Goal: Information Seeking & Learning: Learn about a topic

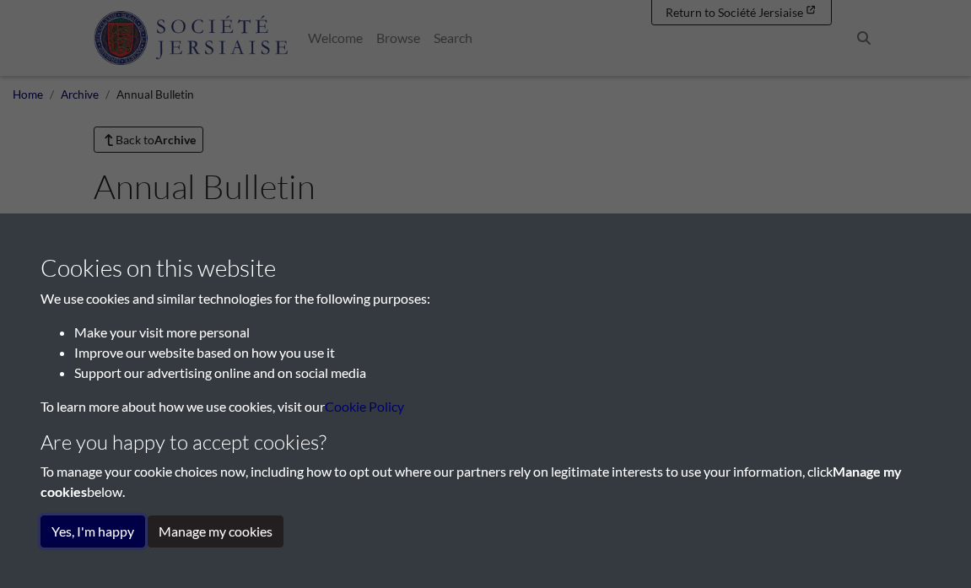
click at [84, 540] on button "Yes, I'm happy" at bounding box center [93, 532] width 105 height 32
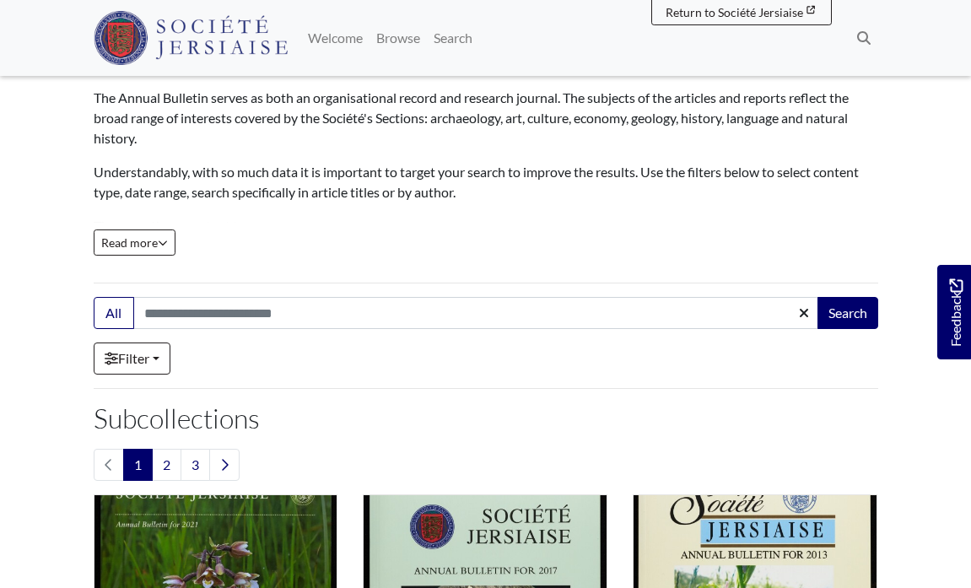
scroll to position [242, 0]
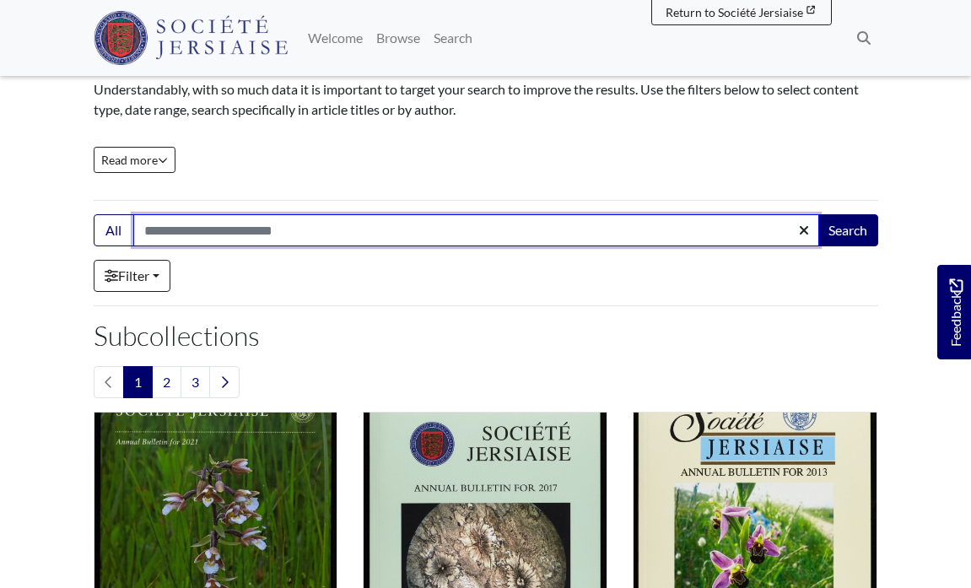
click at [373, 231] on input "Search:" at bounding box center [476, 230] width 686 height 32
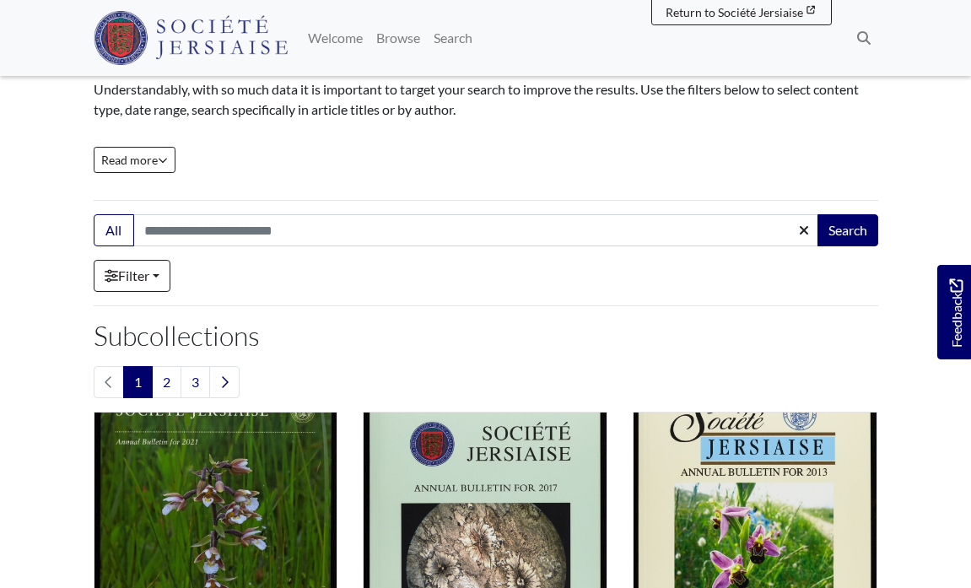
click at [518, 323] on h2 "Subcollections" at bounding box center [486, 336] width 785 height 32
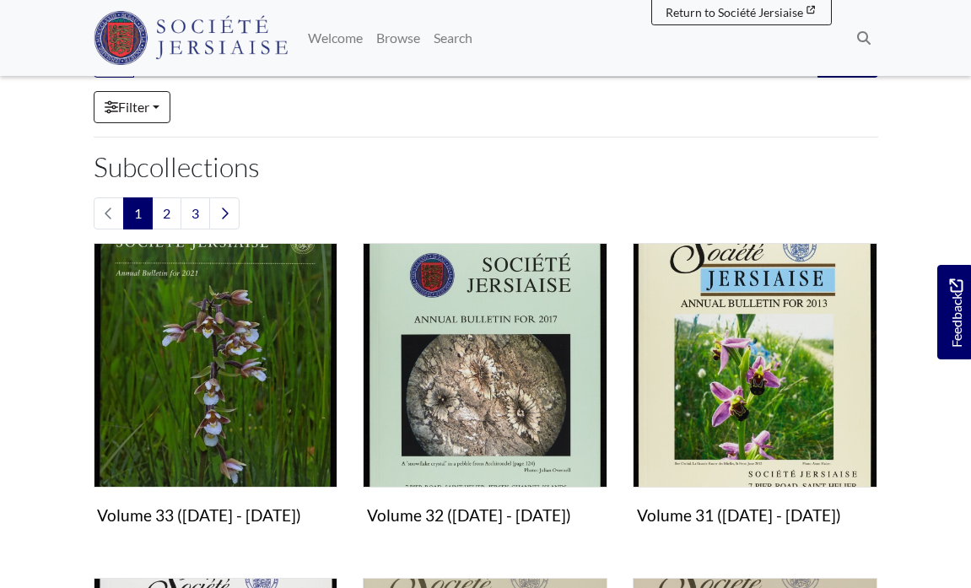
scroll to position [187, 0]
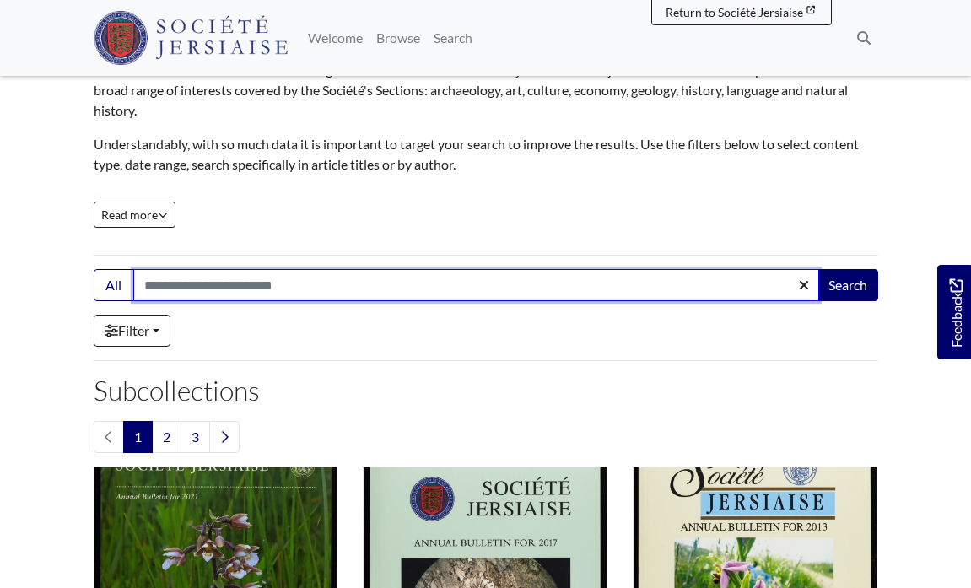
click at [367, 280] on input "Search:" at bounding box center [476, 285] width 686 height 32
type input "*******"
click at [818, 269] on button "Search" at bounding box center [848, 285] width 61 height 32
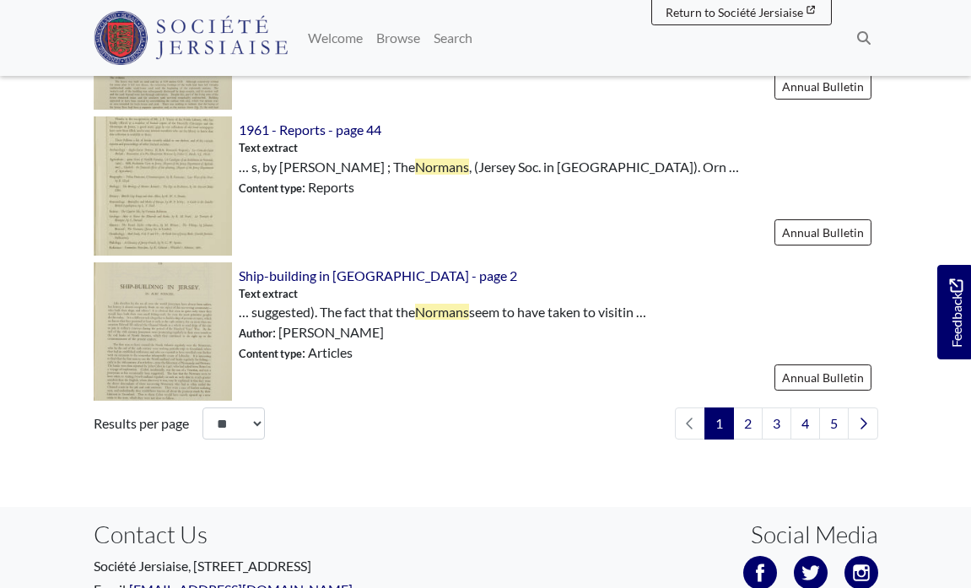
scroll to position [2474, 0]
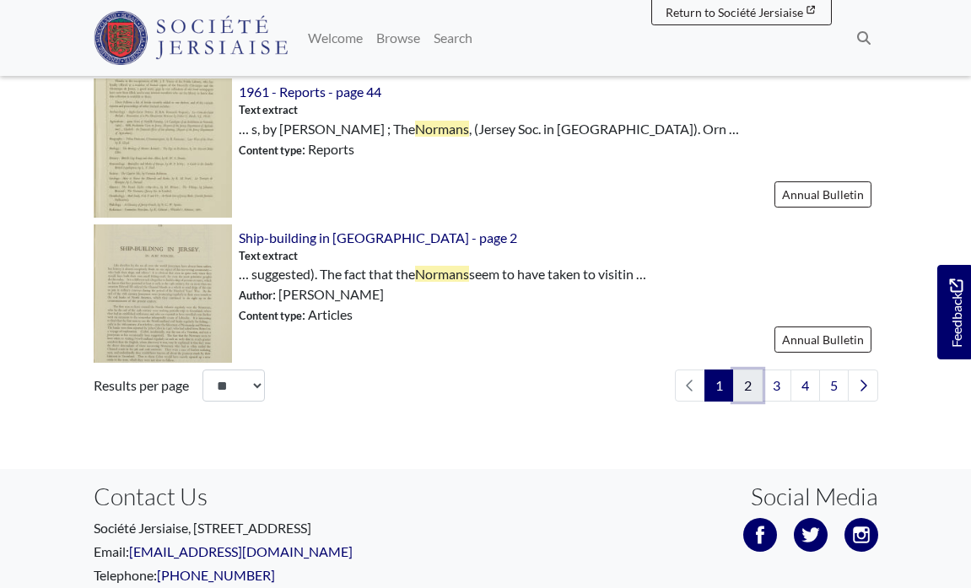
click at [744, 390] on link "2" at bounding box center [748, 386] width 30 height 32
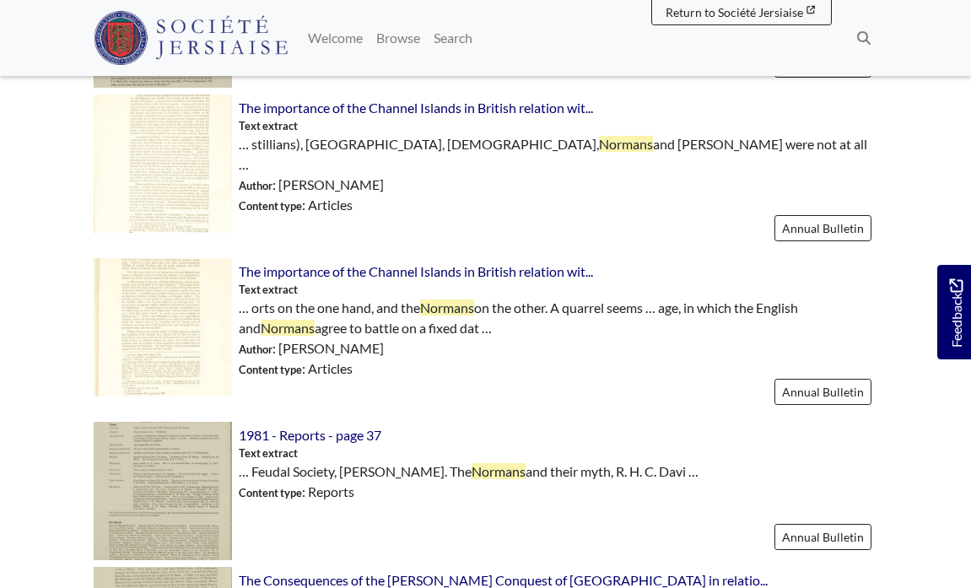
scroll to position [824, 0]
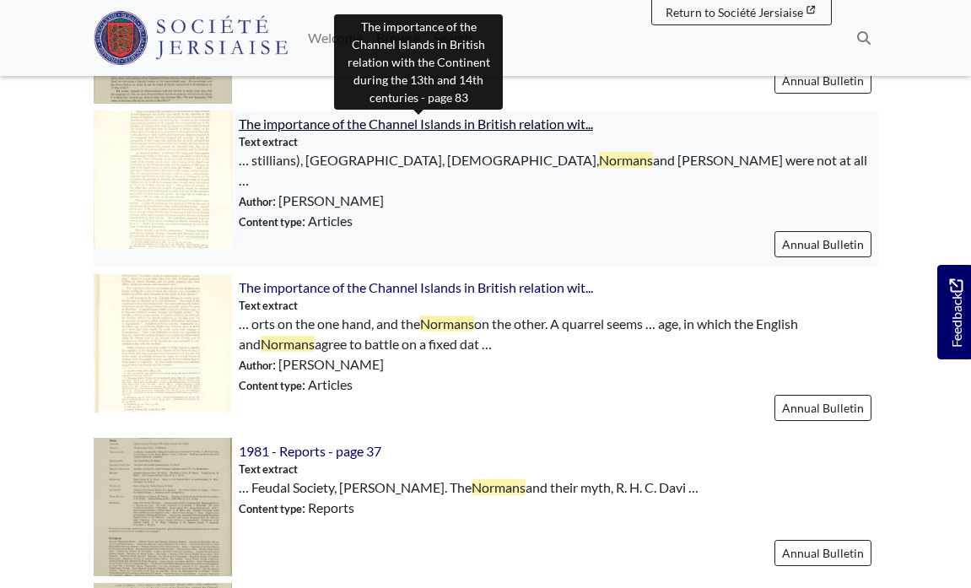
click at [439, 122] on span "The importance of the Channel Islands in British relation wit..." at bounding box center [416, 124] width 354 height 16
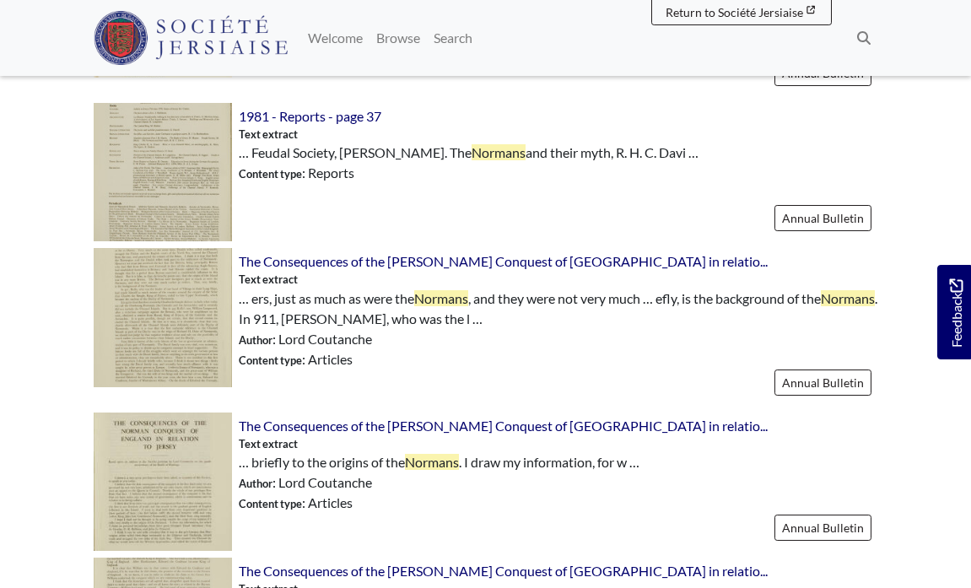
scroll to position [1143, 0]
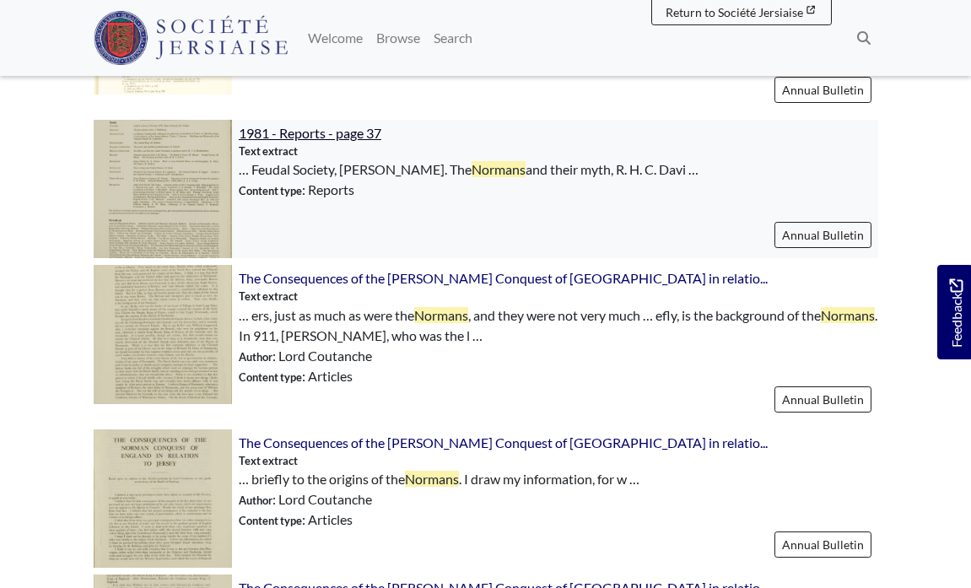
click at [320, 125] on span "1981 - Reports - page 37" at bounding box center [310, 133] width 143 height 16
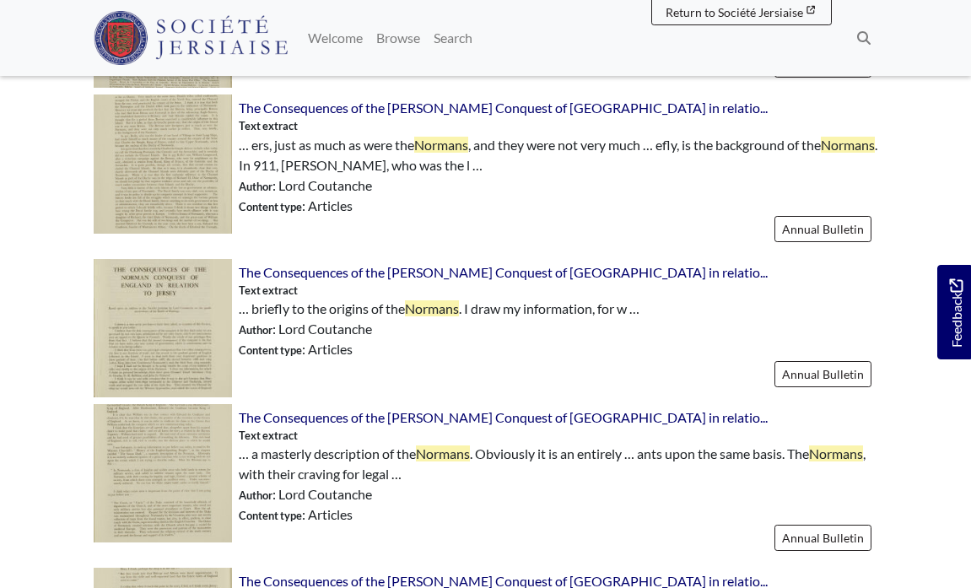
scroll to position [1304, 0]
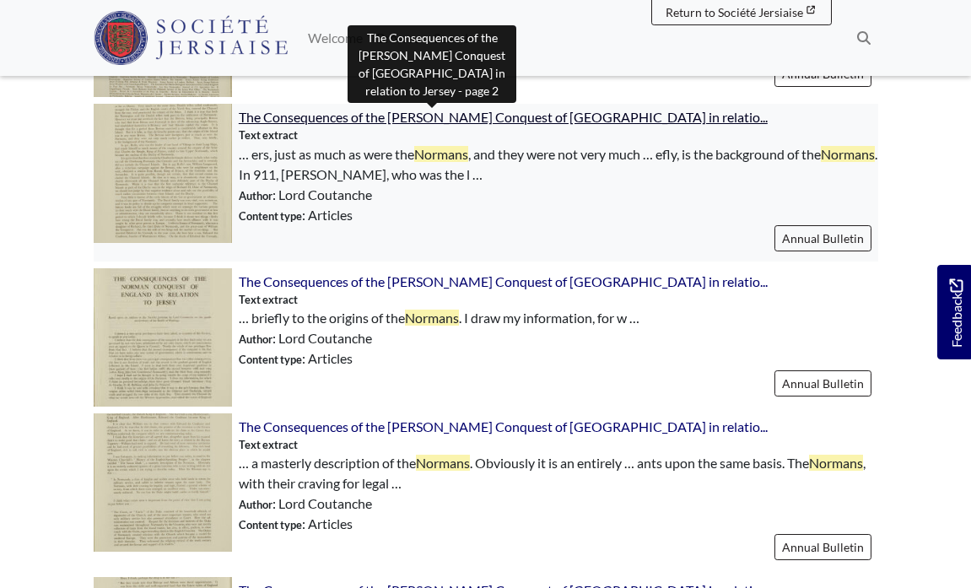
click at [353, 109] on span "The Consequences of the Norman Conquest of England in relatio..." at bounding box center [503, 117] width 529 height 16
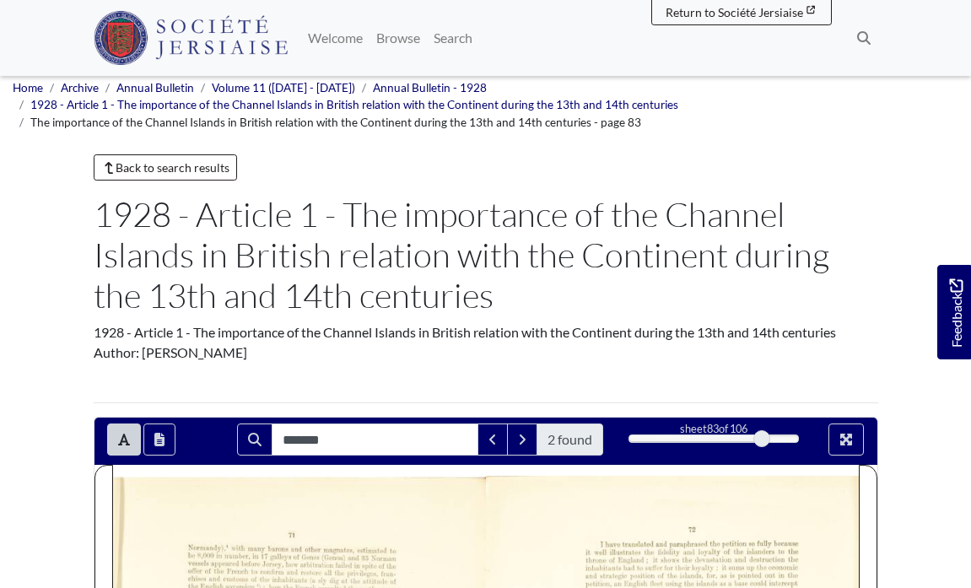
scroll to position [22, 0]
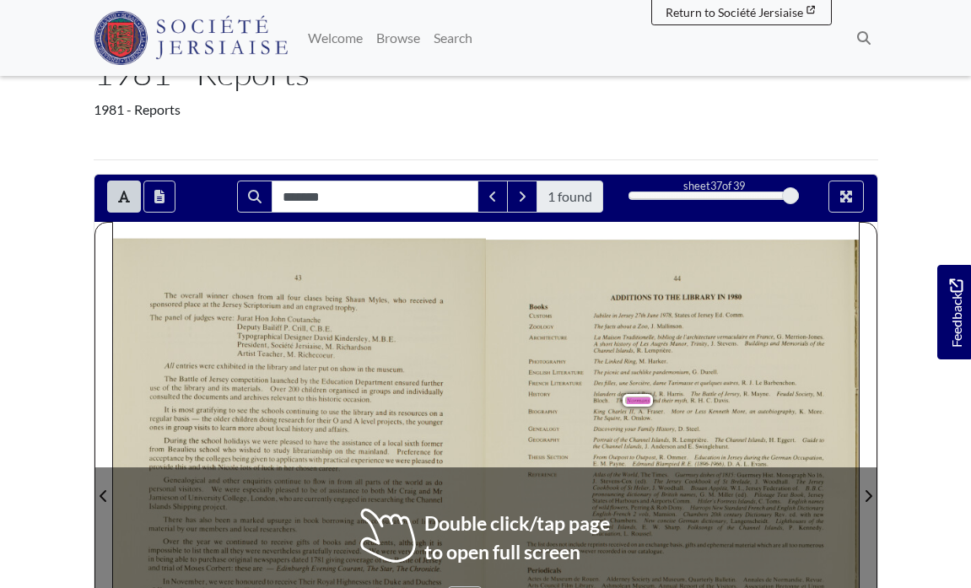
scroll to position [202, 0]
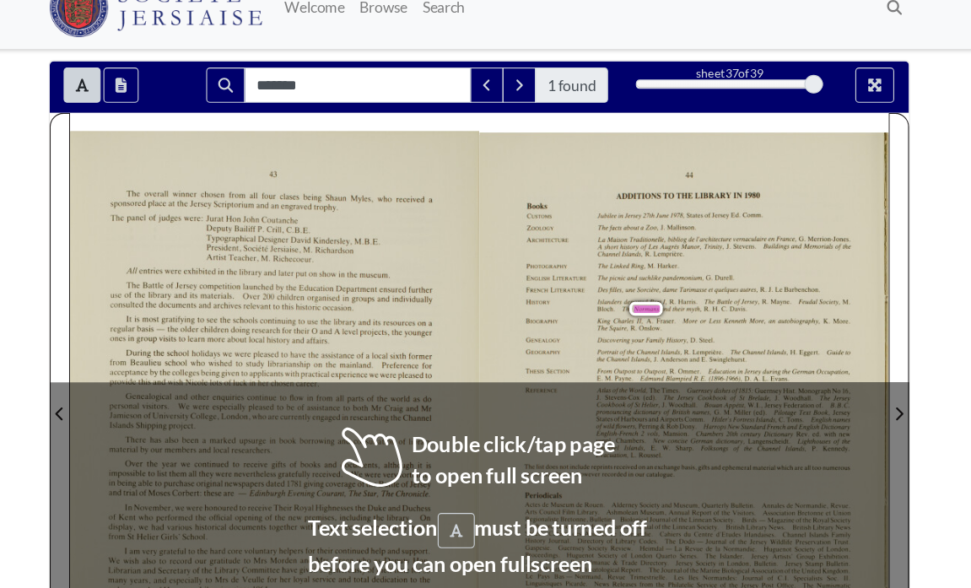
click at [558, 476] on div "44 ADDITIONS TO THE LIBRARY IN 1980 Books CUSTOMS Jubilee in Jersey 27th June I…" at bounding box center [672, 407] width 373 height 510
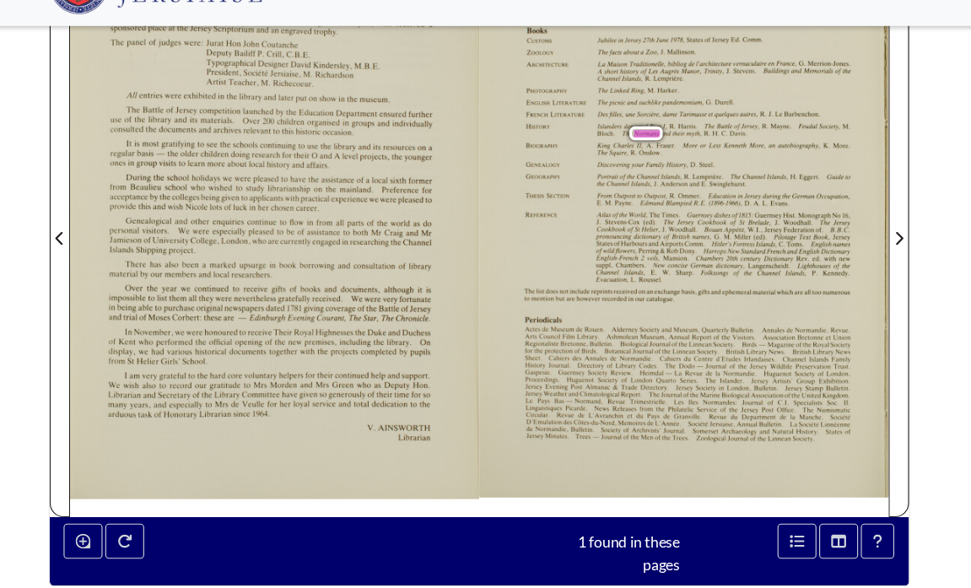
scroll to position [341, 0]
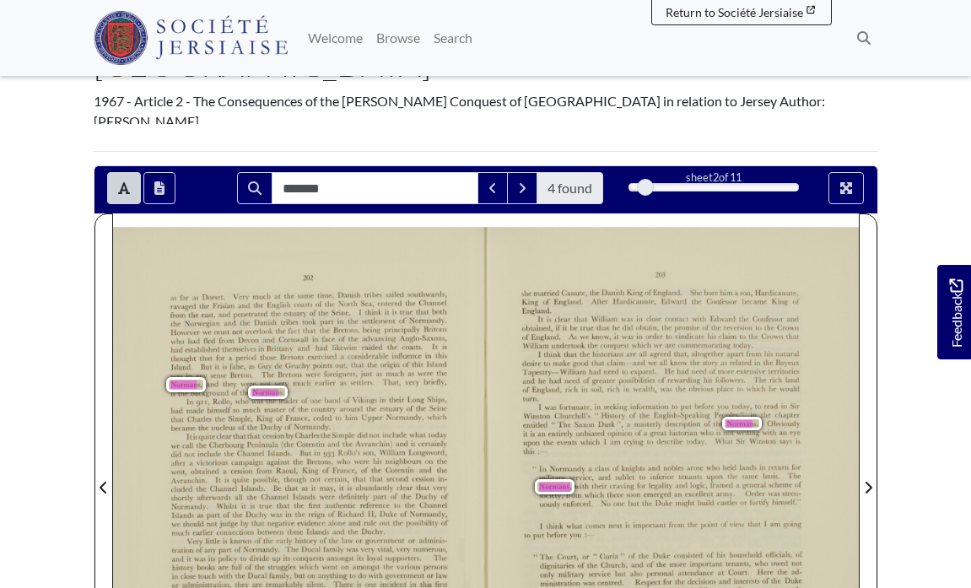
scroll to position [309, 0]
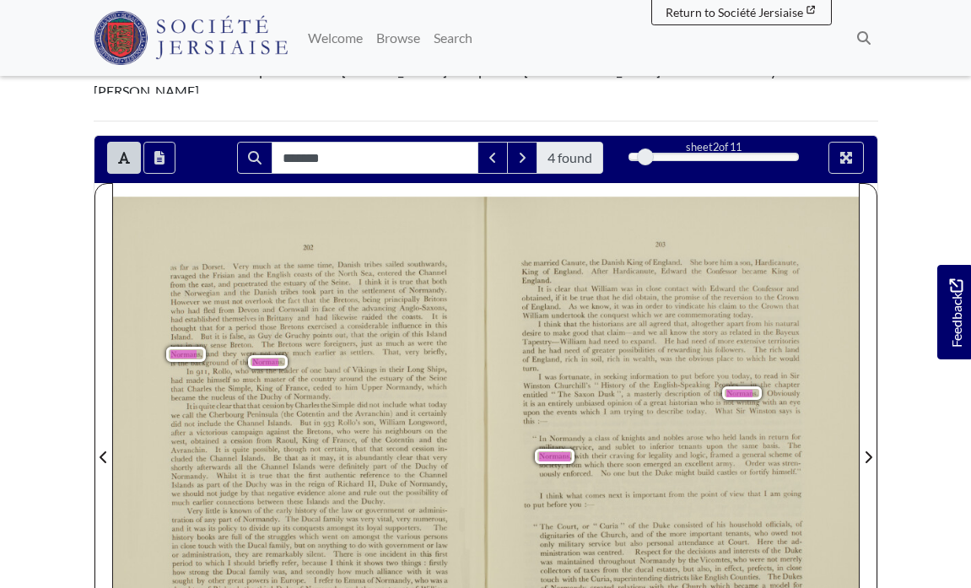
click at [344, 427] on span "who" at bounding box center [342, 430] width 11 height 7
click at [299, 402] on div "Itisquiteclearthat that cession by [PERSON_NAME] the Simple did not include wha…" at bounding box center [308, 454] width 277 height 104
click at [324, 366] on div "In 911, [PERSON_NAME], who was the leader of one band of Vikings in their Long …" at bounding box center [308, 383] width 276 height 35
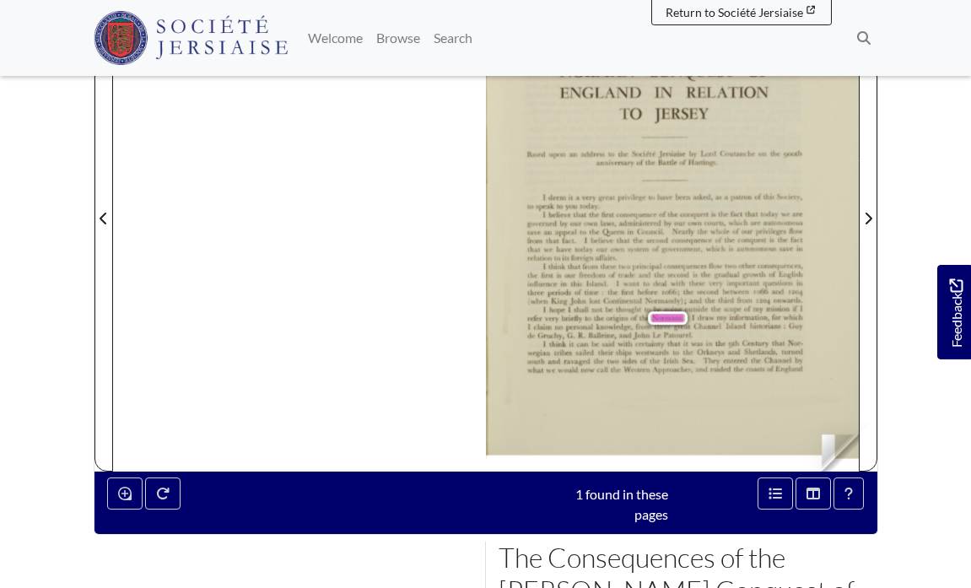
scroll to position [380, 0]
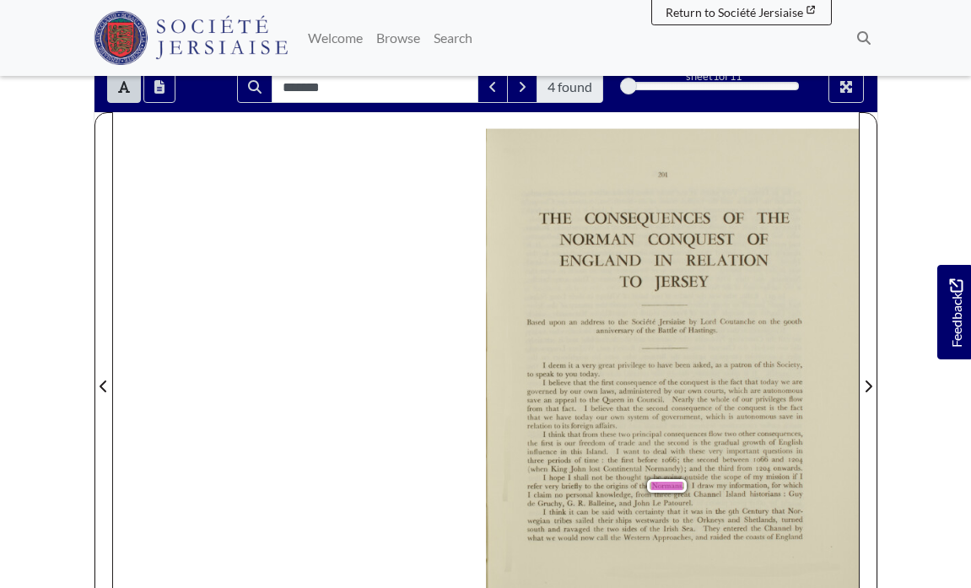
click at [636, 273] on span "TO" at bounding box center [628, 281] width 18 height 16
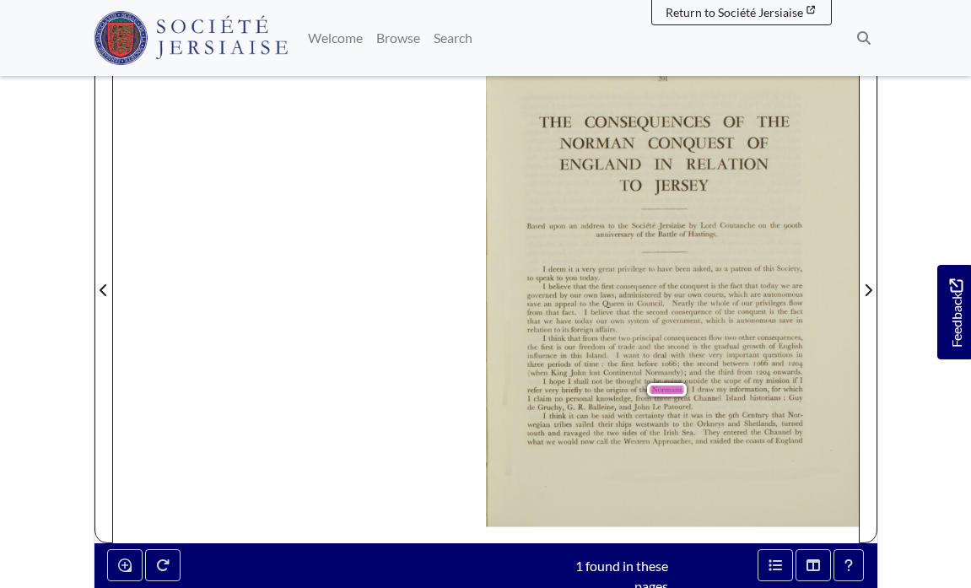
scroll to position [532, 0]
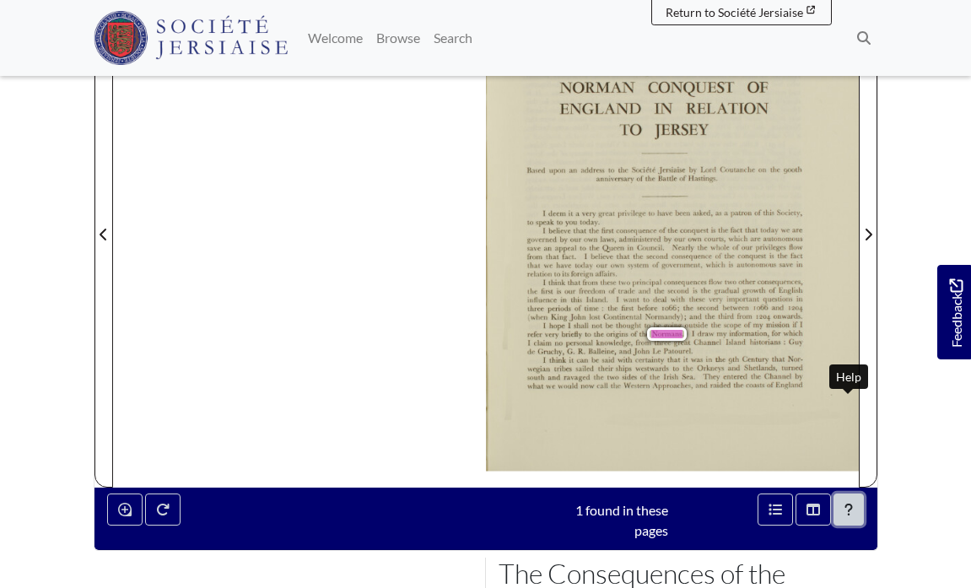
click at [847, 503] on icon "Help" at bounding box center [849, 510] width 8 height 14
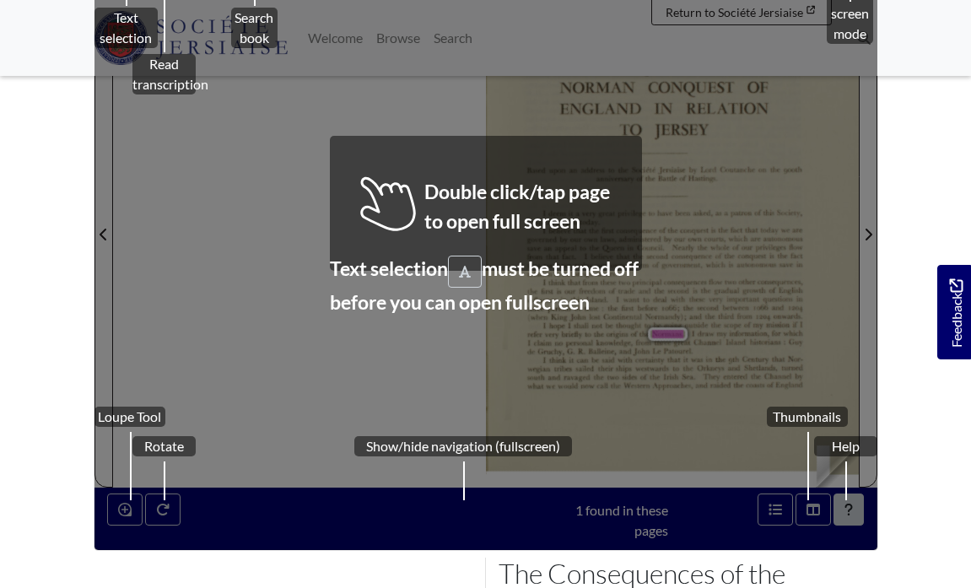
click at [904, 224] on body "Menu" at bounding box center [485, 235] width 971 height 1534
click at [794, 407] on div "Thumbnails" at bounding box center [807, 478] width 81 height 143
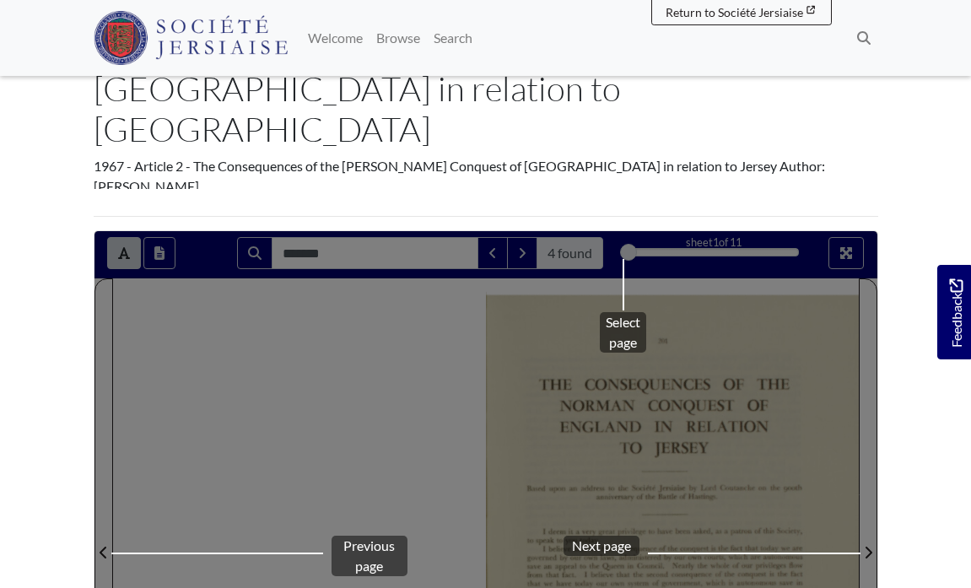
scroll to position [128, 0]
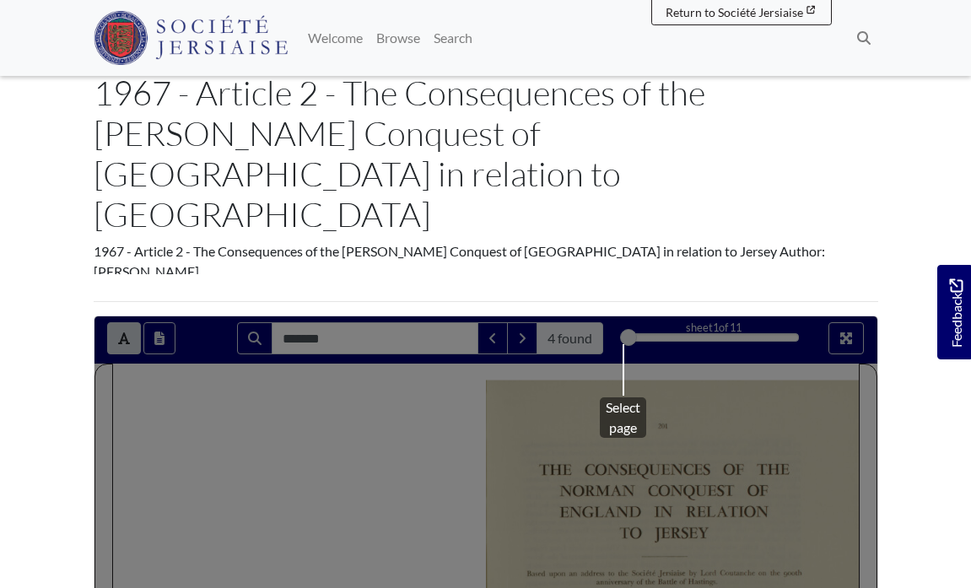
click at [710, 241] on div "1967 - Article 2 - The Consequences of the [PERSON_NAME] Conquest of [GEOGRAPHI…" at bounding box center [486, 264] width 810 height 46
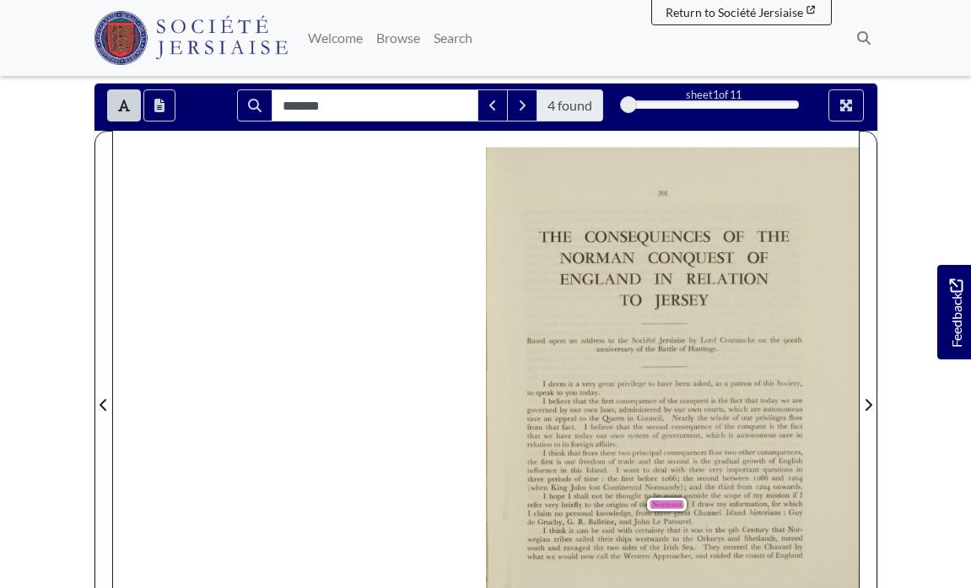
scroll to position [198, 0]
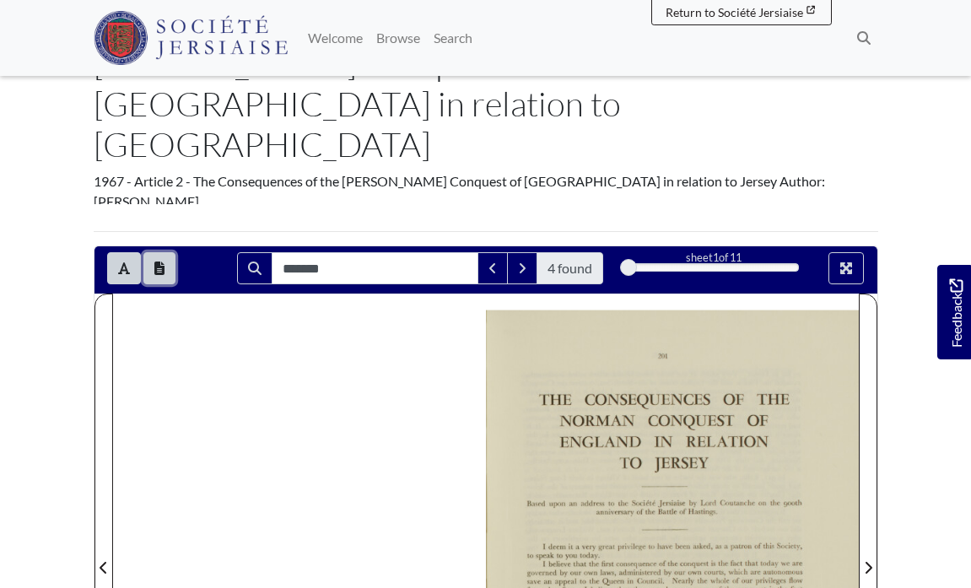
click at [165, 252] on button "Open transcription window" at bounding box center [159, 268] width 32 height 32
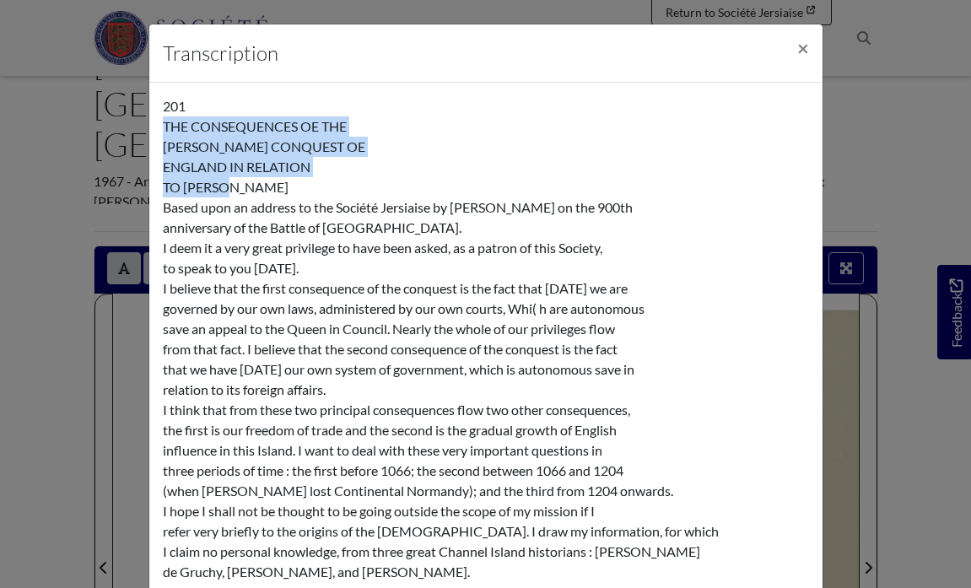
drag, startPoint x: 161, startPoint y: 126, endPoint x: 285, endPoint y: 191, distance: 140.0
click at [285, 191] on div "201 THE CONSEQUENCES OE THE [PERSON_NAME] CONQUEST OE ENGLAND IN RELATION TO IE…" at bounding box center [485, 390] width 673 height 614
copy div "THE CONSEQUENCES OE THE [PERSON_NAME] CONQUEST OE ENGLAND IN RELATION TO [GEOGR…"
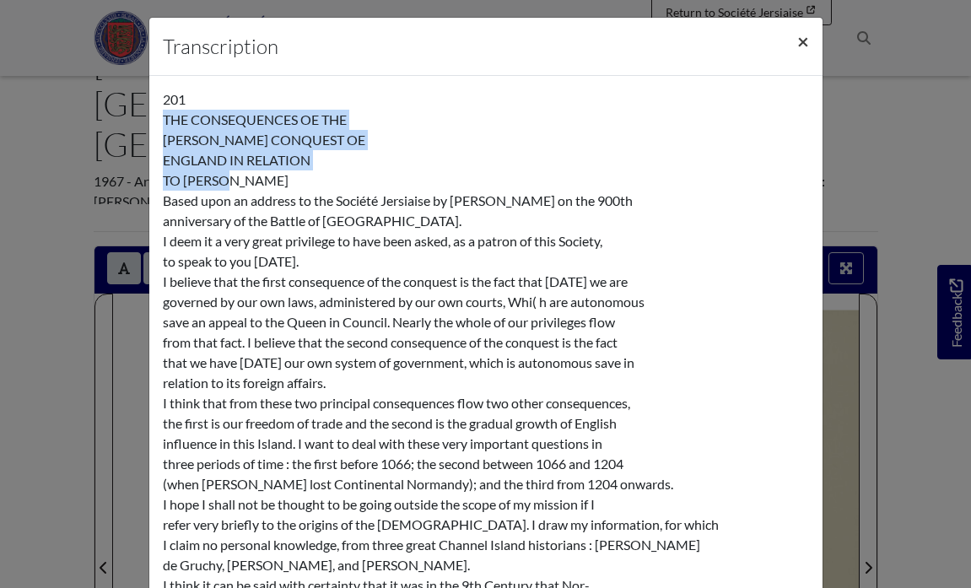
click at [802, 39] on span "×" at bounding box center [803, 41] width 12 height 24
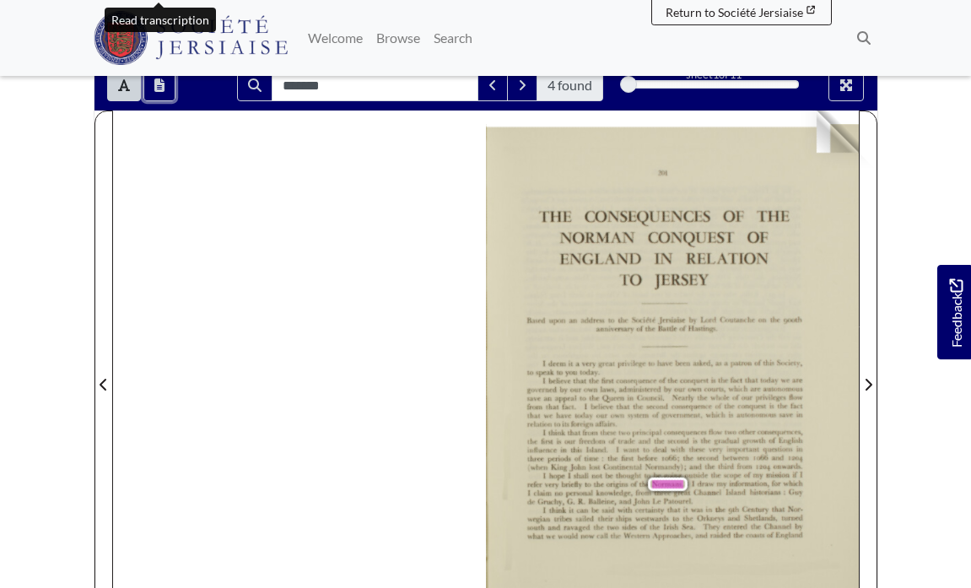
scroll to position [407, 0]
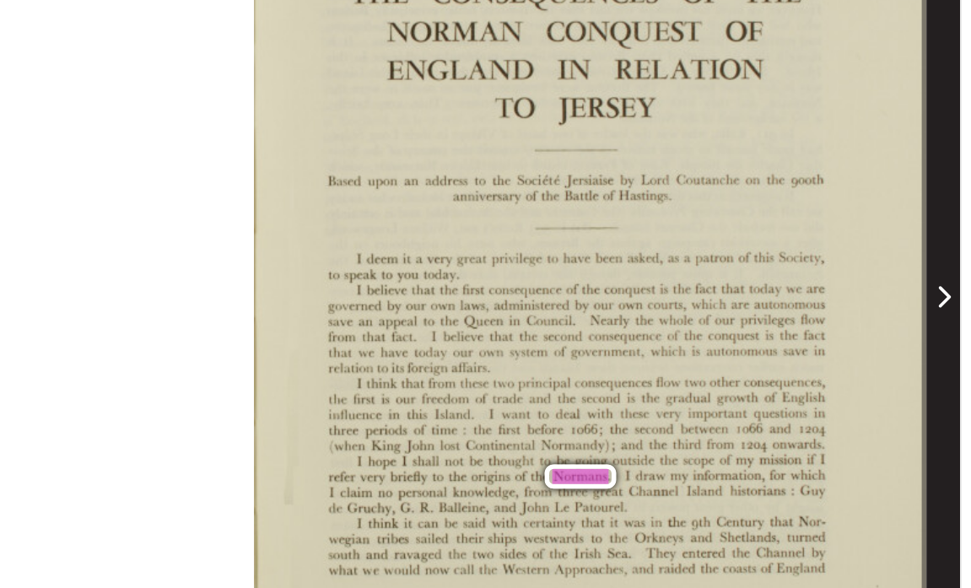
click at [867, 278] on span "Next Page" at bounding box center [868, 349] width 17 height 526
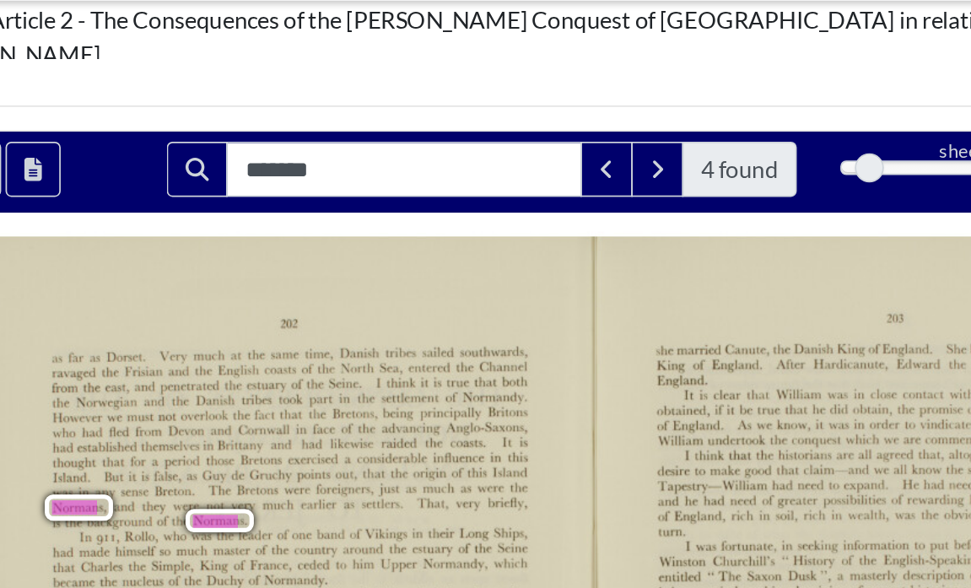
scroll to position [293, 0]
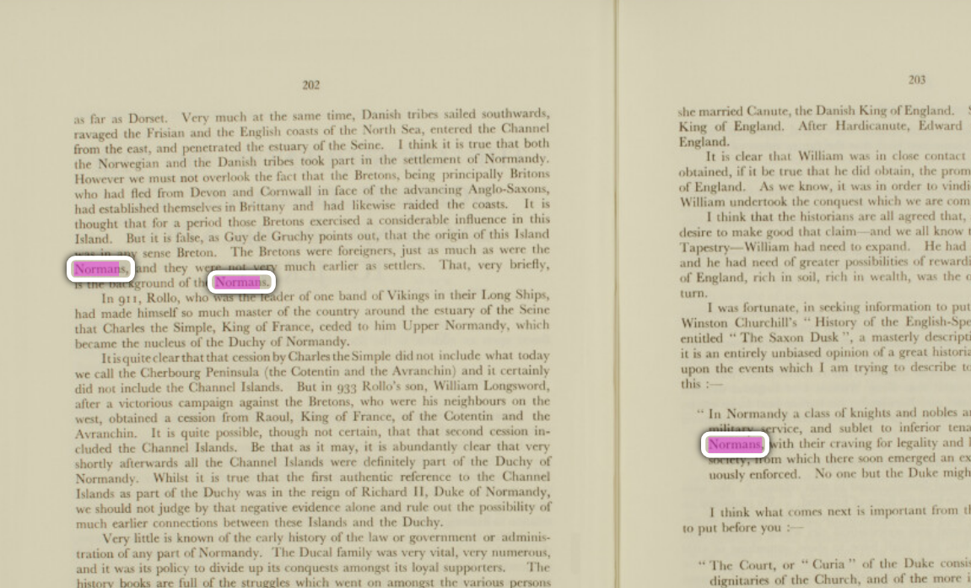
click at [129, 317] on div "202 as far as [GEOGRAPHIC_DATA]. Very much at the same time, Danish tribes sail…" at bounding box center [299, 470] width 373 height 514
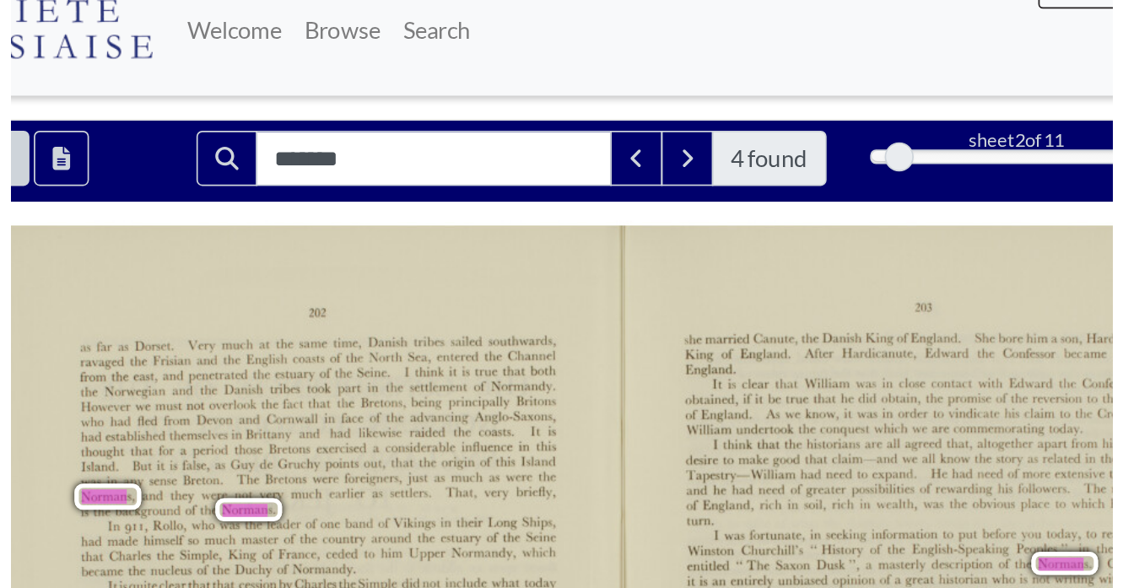
scroll to position [365, 0]
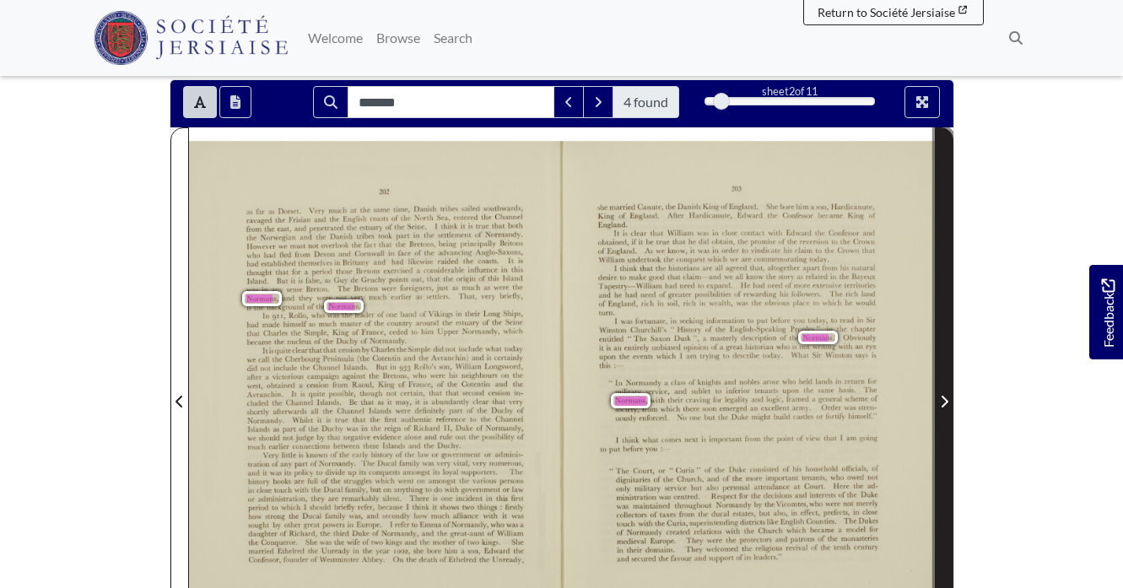
click at [949, 332] on span "Next Page" at bounding box center [944, 391] width 17 height 526
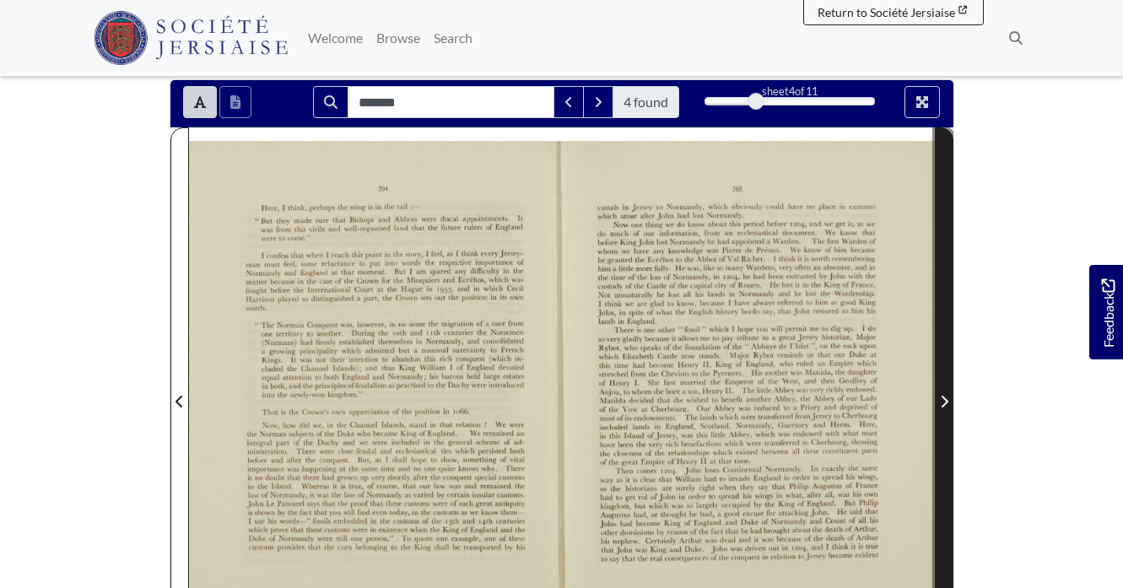
click at [949, 332] on span "Next Page" at bounding box center [944, 391] width 17 height 526
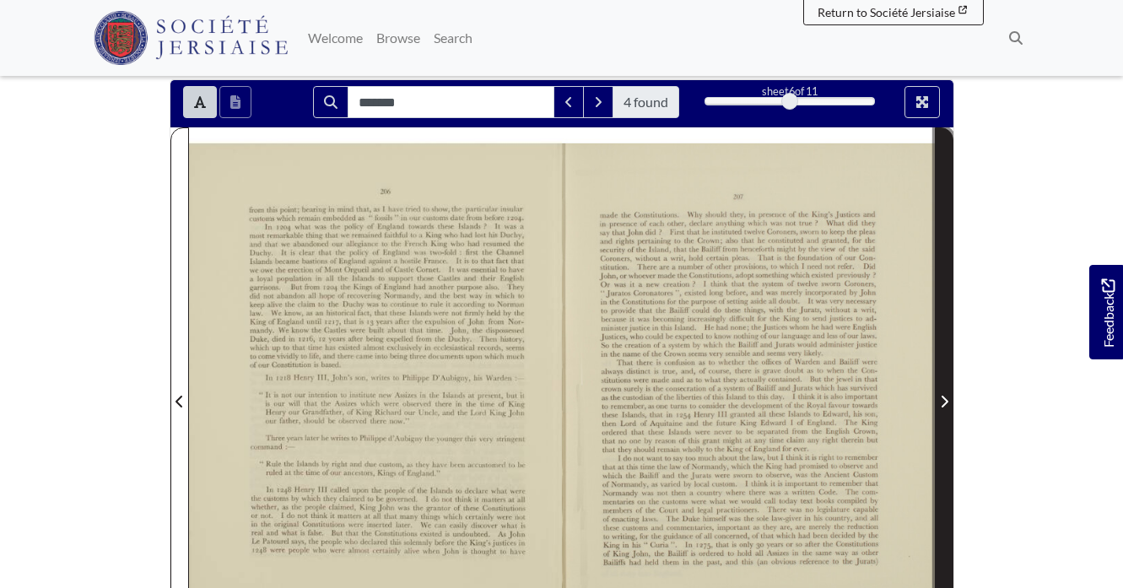
click at [949, 332] on span "Next Page" at bounding box center [944, 391] width 17 height 526
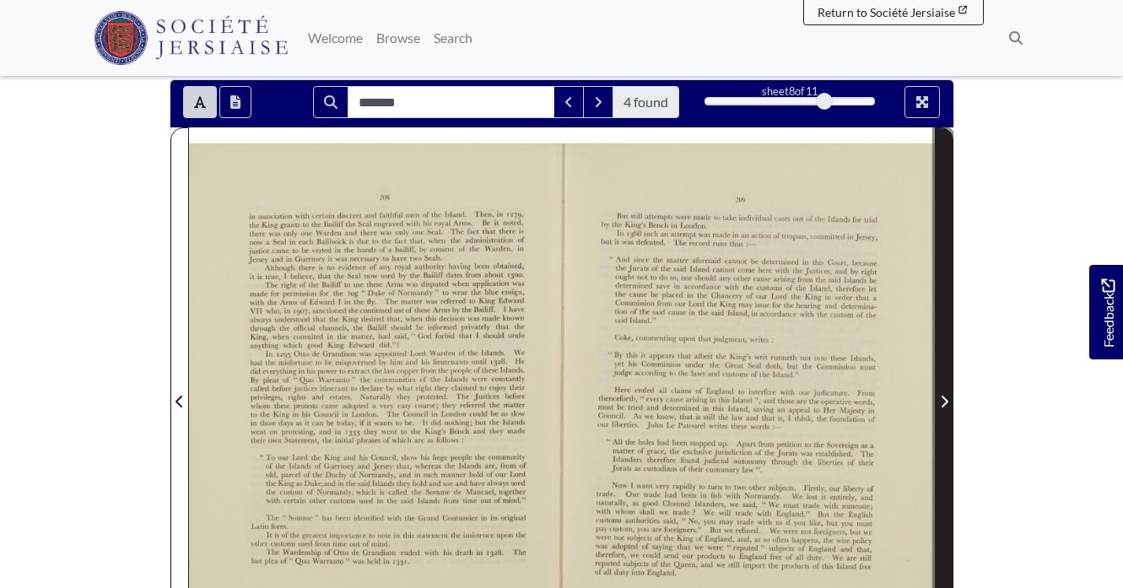
click at [949, 332] on span "Next Page" at bounding box center [944, 391] width 17 height 526
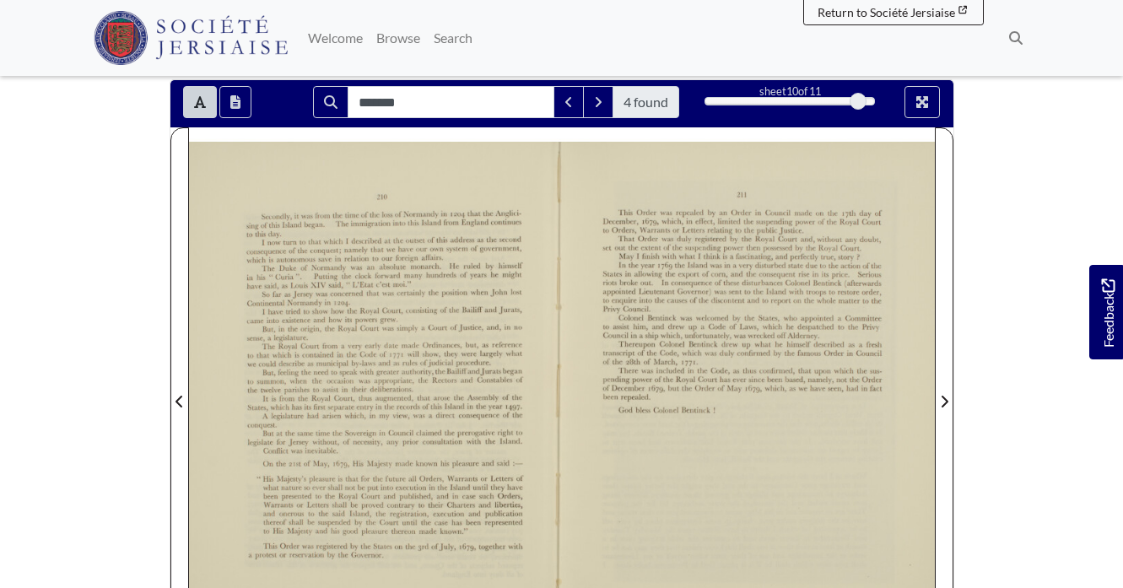
click at [189, 300] on div "310 Secondly, it was from the time of the loss of Normandy in [DATE] that the […" at bounding box center [375, 398] width 373 height 513
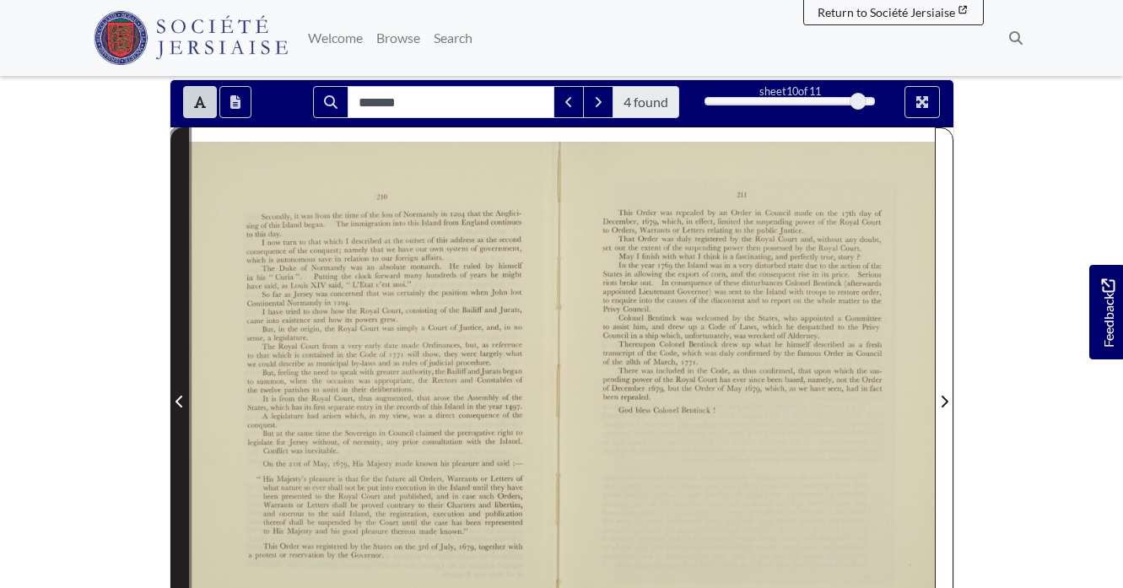
click at [171, 392] on span "Previous Page" at bounding box center [179, 402] width 17 height 20
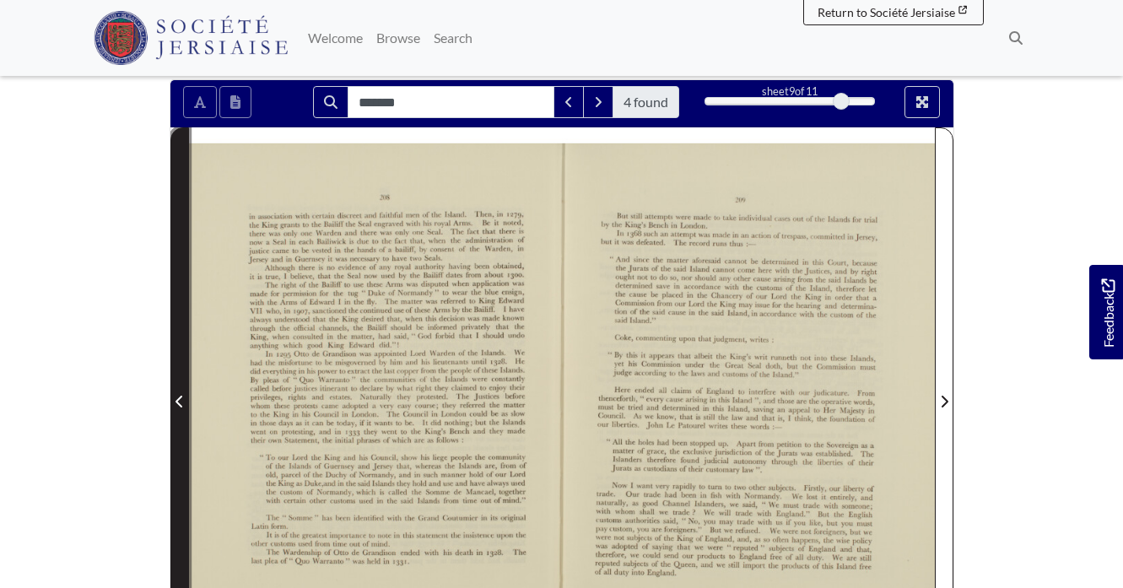
click at [171, 392] on span "Previous Page" at bounding box center [179, 402] width 17 height 20
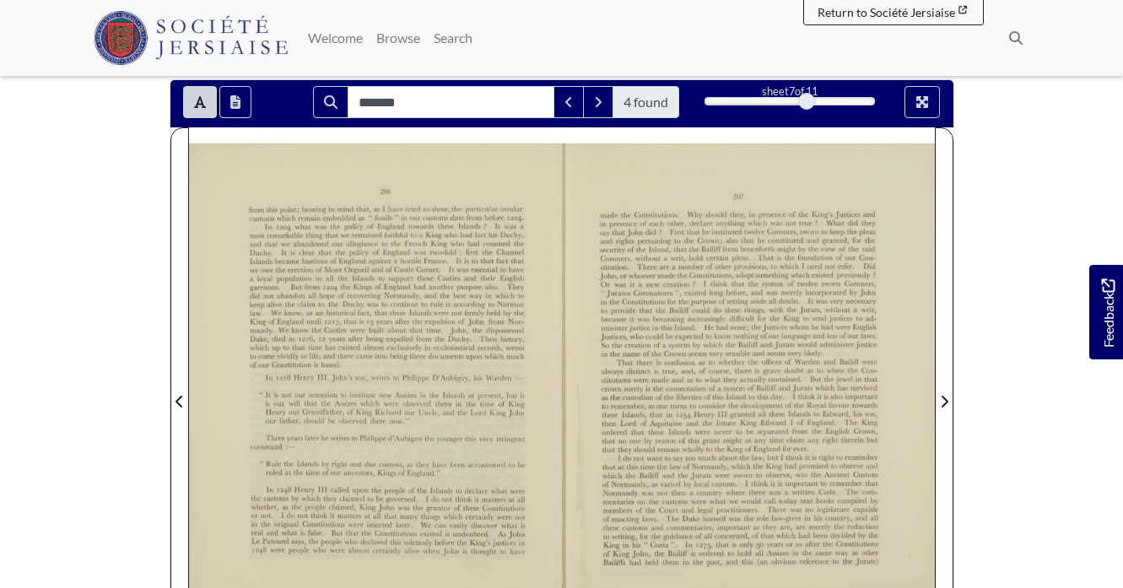
click at [192, 272] on div "206 from this point; bearing in mind that, as I have tried to show, the particu…" at bounding box center [375, 399] width 373 height 512
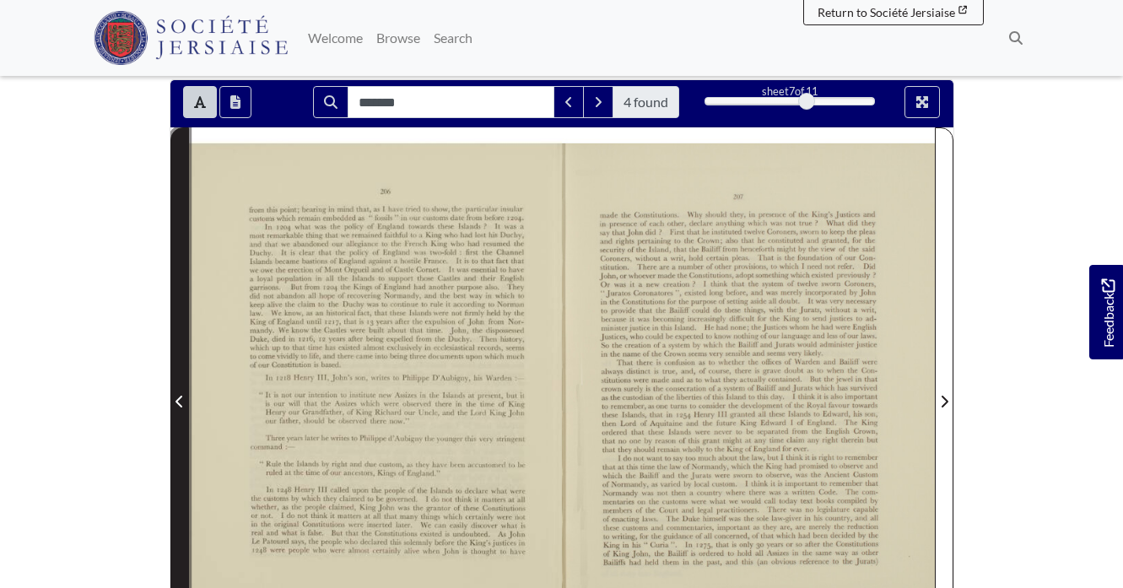
click at [174, 273] on span "Previous Page" at bounding box center [179, 391] width 17 height 526
